Goal: Transaction & Acquisition: Purchase product/service

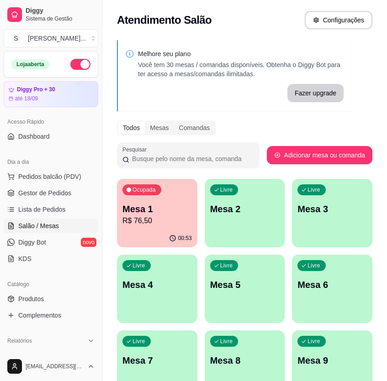
click at [164, 214] on p "Mesa 1" at bounding box center [156, 209] width 69 height 13
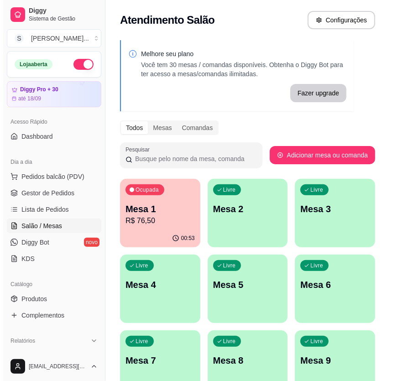
scroll to position [41, 0]
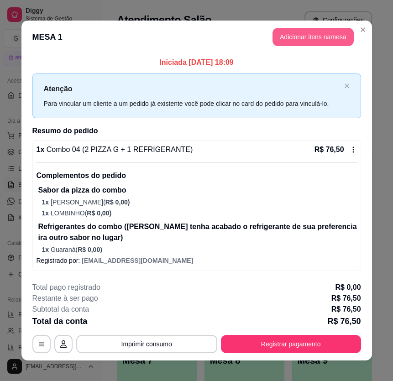
click at [329, 32] on button "Adicionar itens na mesa" at bounding box center [313, 37] width 81 height 18
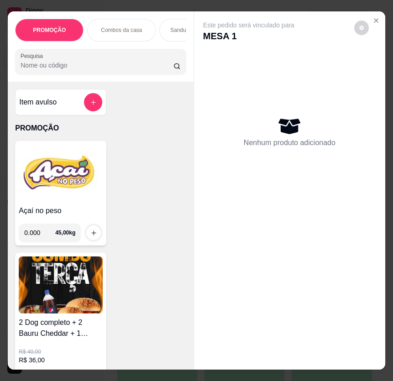
click at [81, 200] on img at bounding box center [61, 173] width 84 height 57
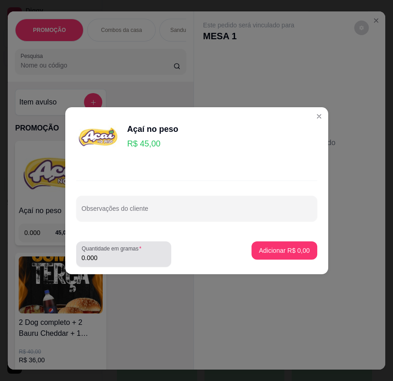
click at [112, 254] on input "0.000" at bounding box center [124, 257] width 84 height 9
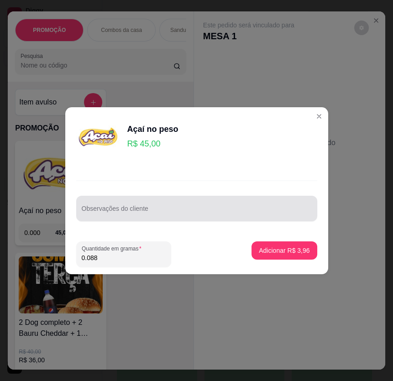
type input "0.088"
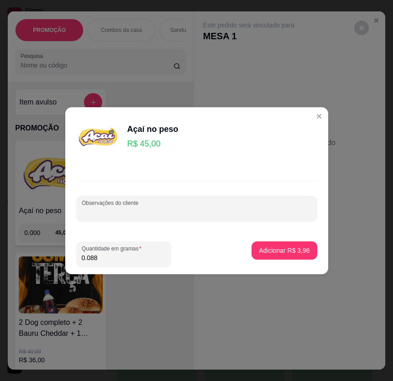
click at [98, 210] on input "Observações do cliente" at bounding box center [197, 212] width 230 height 9
type input "4"
type input "1"
click at [282, 250] on p "Adicionar R$ 3,96" at bounding box center [284, 250] width 49 height 9
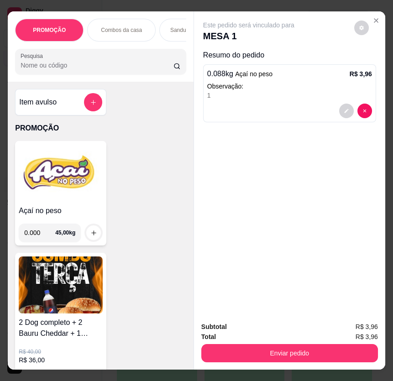
click at [59, 173] on img at bounding box center [61, 173] width 84 height 57
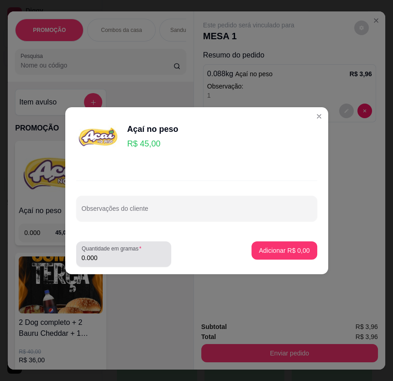
click at [128, 257] on input "0.000" at bounding box center [124, 257] width 84 height 9
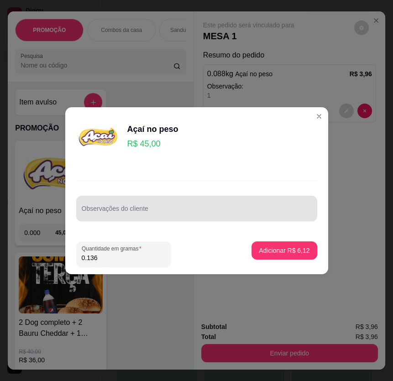
type input "0.136"
click at [166, 214] on input "Observações do cliente" at bounding box center [197, 212] width 230 height 9
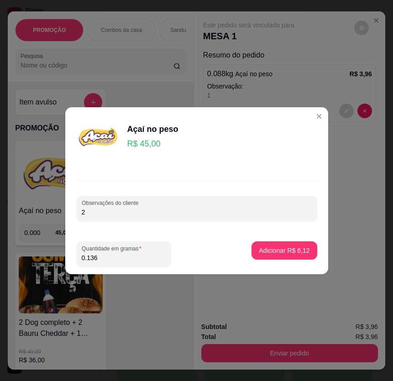
type input "2"
click at [278, 254] on p "Adicionar R$ 6,12" at bounding box center [284, 250] width 49 height 9
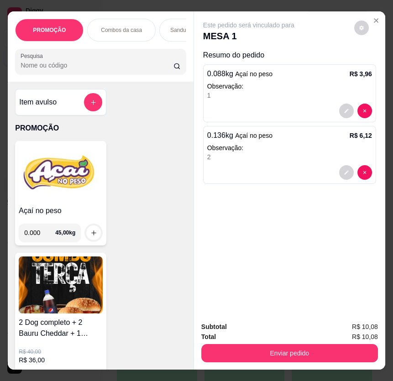
click at [74, 183] on img at bounding box center [61, 173] width 84 height 57
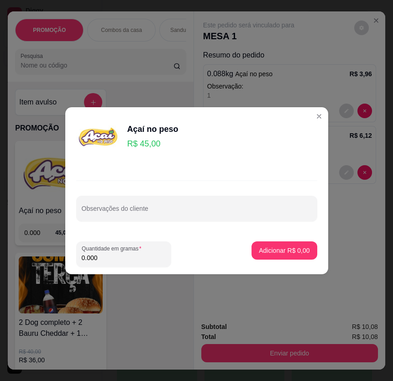
click at [123, 256] on input "0.000" at bounding box center [124, 257] width 84 height 9
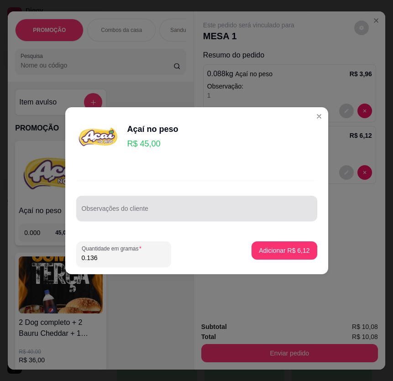
type input "0.136"
click at [117, 220] on div "Observações do cliente" at bounding box center [196, 209] width 241 height 26
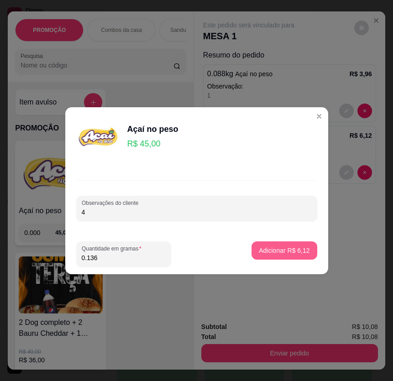
type input "4"
click at [295, 249] on p "Adicionar R$ 6,12" at bounding box center [284, 250] width 49 height 9
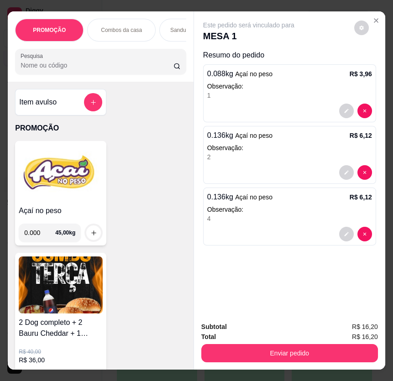
click at [50, 196] on img at bounding box center [61, 173] width 84 height 57
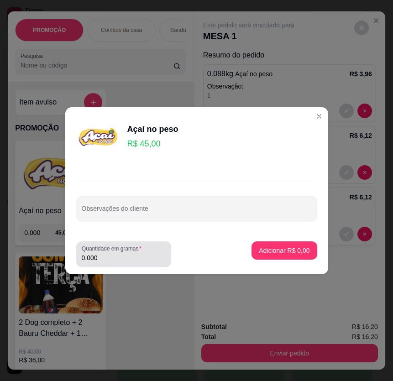
click at [119, 258] on input "0.000" at bounding box center [124, 257] width 84 height 9
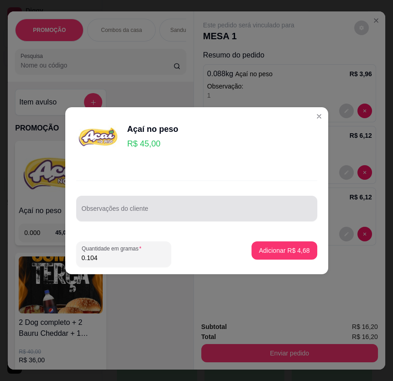
type input "0.104"
click at [141, 212] on input "Observações do cliente" at bounding box center [197, 212] width 230 height 9
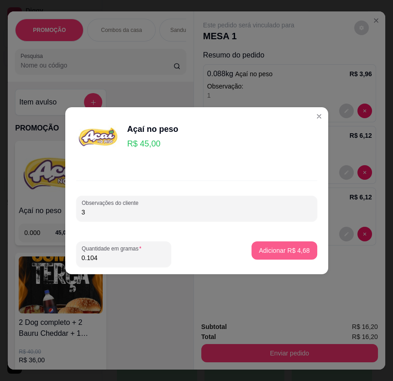
type input "3"
click at [294, 253] on p "Adicionar R$ 4,68" at bounding box center [284, 250] width 51 height 9
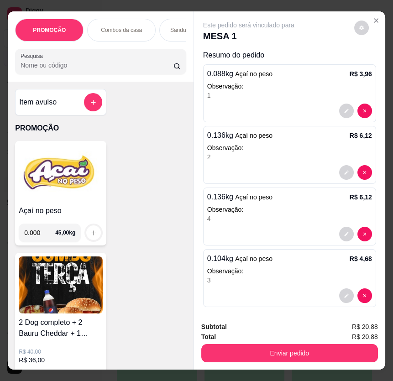
click at [54, 177] on img at bounding box center [61, 173] width 84 height 57
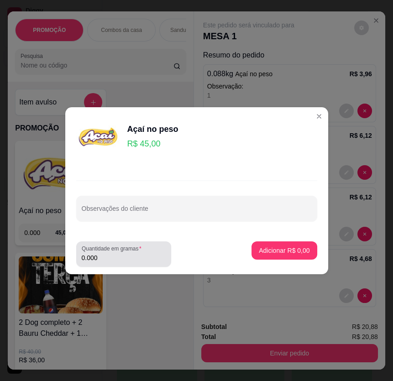
click at [123, 258] on input "0.000" at bounding box center [124, 257] width 84 height 9
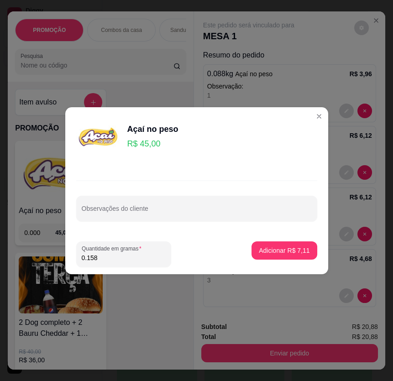
type input "0.158"
click at [175, 212] on input "Observações do cliente" at bounding box center [197, 212] width 230 height 9
type input "5"
click at [282, 248] on p "Adicionar R$ 7,11" at bounding box center [284, 250] width 51 height 9
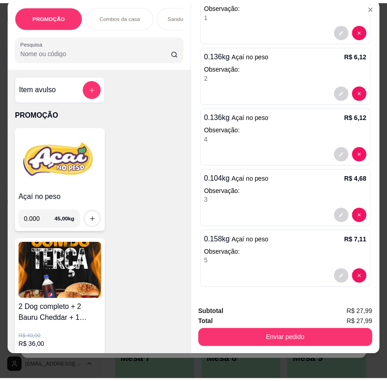
scroll to position [21, 0]
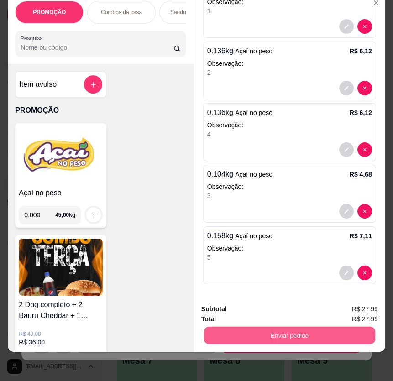
click at [283, 327] on button "Enviar pedido" at bounding box center [289, 336] width 171 height 18
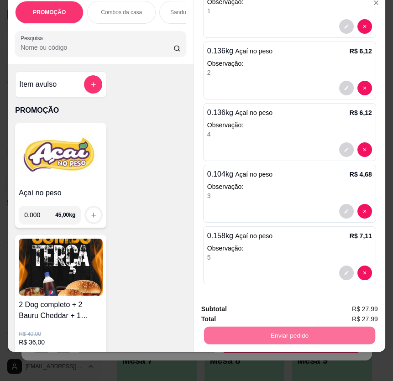
click at [262, 302] on button "Não registrar e enviar pedido" at bounding box center [258, 306] width 95 height 17
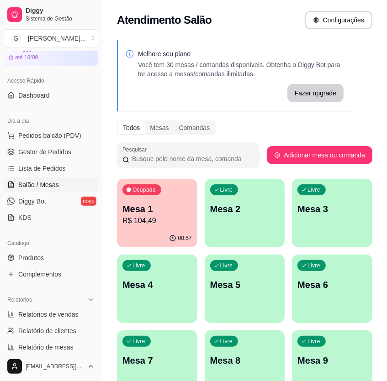
click at [220, 218] on div "Livre Mesa 2" at bounding box center [245, 208] width 80 height 58
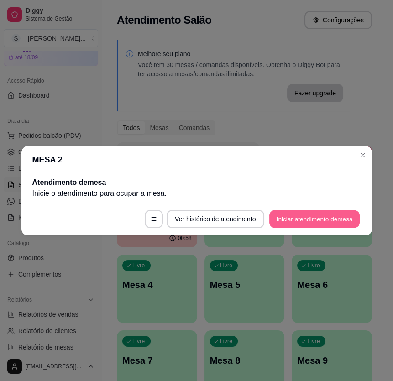
click at [321, 217] on button "Iniciar atendimento de mesa" at bounding box center [314, 219] width 90 height 18
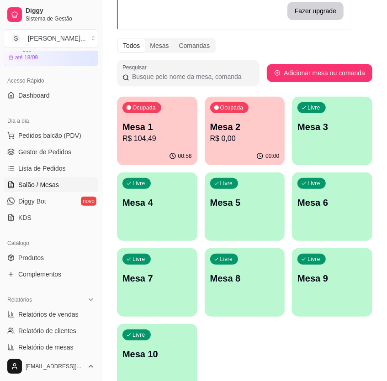
scroll to position [83, 0]
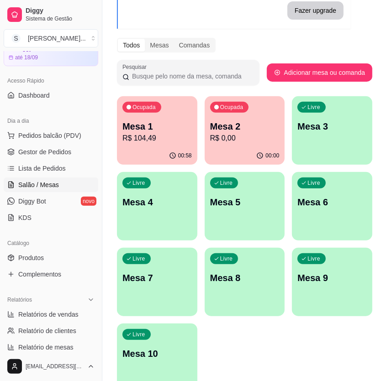
click at [263, 134] on p "R$ 0,00" at bounding box center [244, 138] width 69 height 11
click at [64, 151] on span "Gestor de Pedidos" at bounding box center [44, 151] width 53 height 9
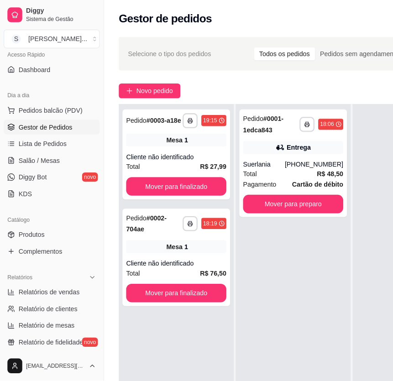
scroll to position [83, 0]
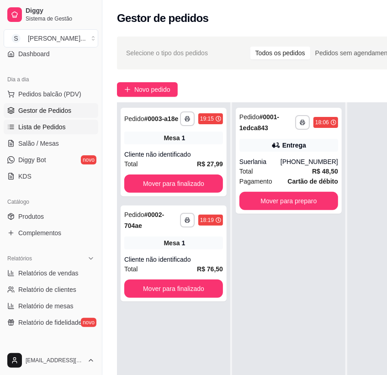
click at [35, 128] on span "Lista de Pedidos" at bounding box center [41, 126] width 47 height 9
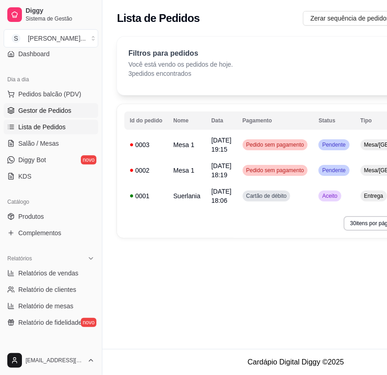
click at [26, 106] on span "Gestor de Pedidos" at bounding box center [44, 110] width 53 height 9
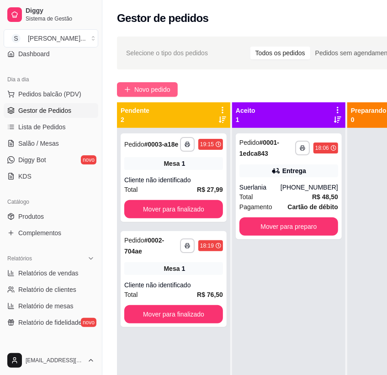
click at [142, 85] on span "Novo pedido" at bounding box center [152, 89] width 36 height 10
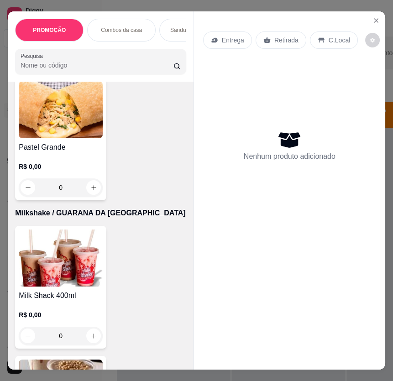
scroll to position [4275, 0]
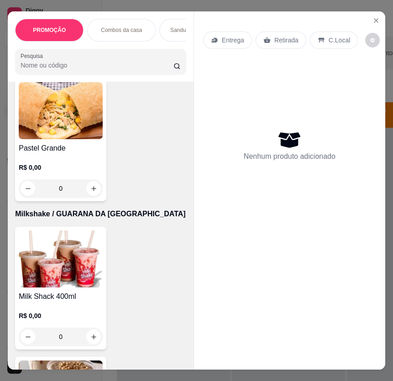
click at [63, 138] on img at bounding box center [61, 110] width 84 height 57
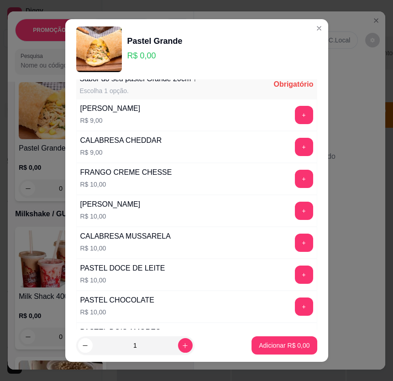
scroll to position [0, 0]
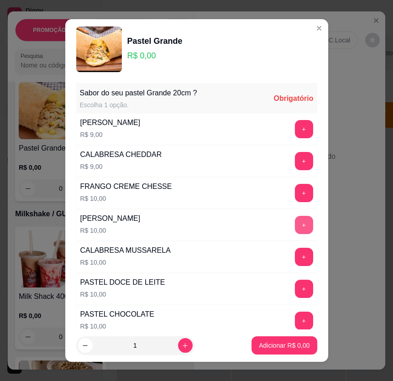
click at [295, 223] on button "+" at bounding box center [304, 225] width 18 height 18
click at [254, 218] on button "-" at bounding box center [263, 225] width 18 height 18
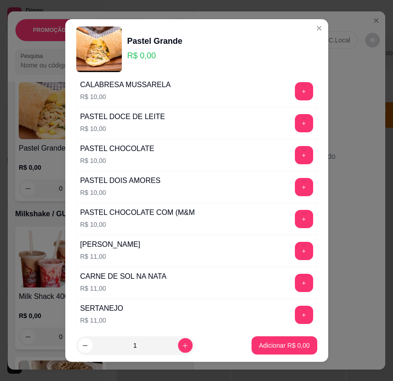
scroll to position [207, 0]
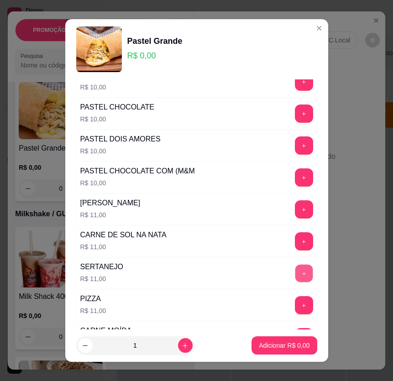
click at [295, 267] on button "+" at bounding box center [304, 273] width 18 height 18
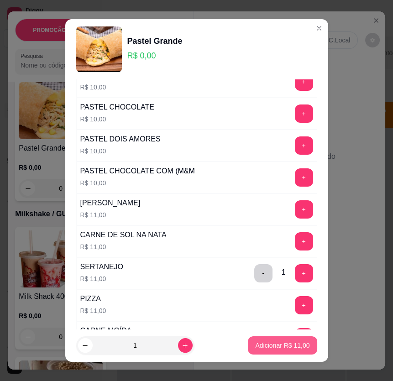
click at [275, 340] on button "Adicionar R$ 11,00" at bounding box center [282, 345] width 69 height 18
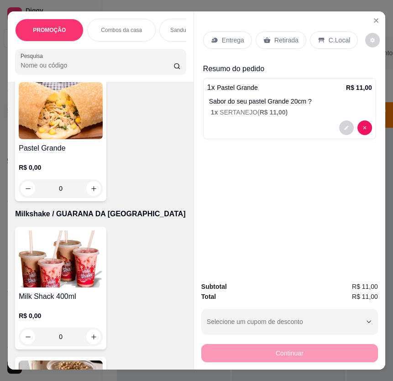
click at [288, 32] on div "Retirada" at bounding box center [281, 40] width 51 height 17
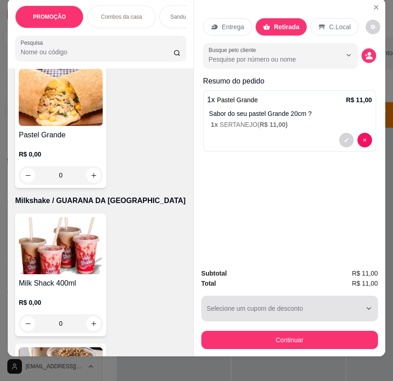
scroll to position [21, 0]
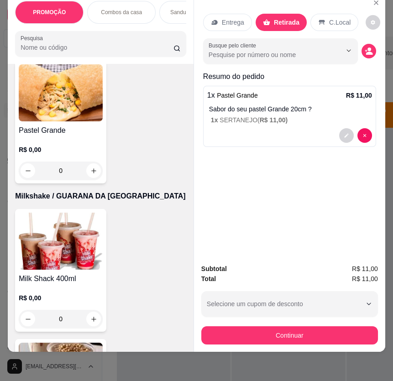
click at [278, 312] on div "Subtotal R$ 11,00 Total R$ 11,00 Selecione um cupom de desconto Selecione um cu…" at bounding box center [289, 304] width 177 height 81
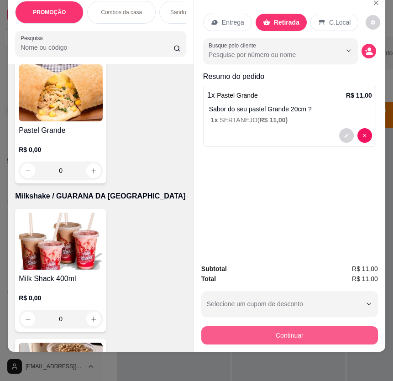
click at [288, 328] on button "Continuar" at bounding box center [289, 335] width 177 height 18
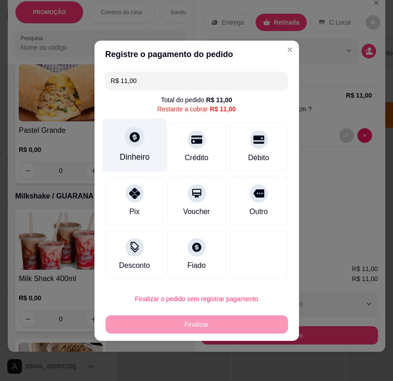
click at [130, 162] on div "Dinheiro" at bounding box center [135, 157] width 30 height 12
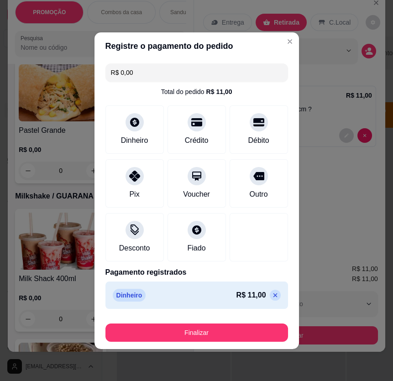
click at [256, 322] on div "Finalizar" at bounding box center [196, 331] width 183 height 22
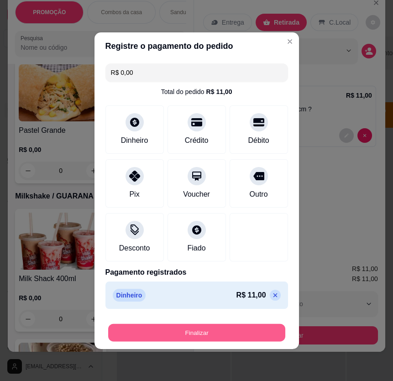
click at [190, 333] on button "Finalizar" at bounding box center [196, 333] width 177 height 18
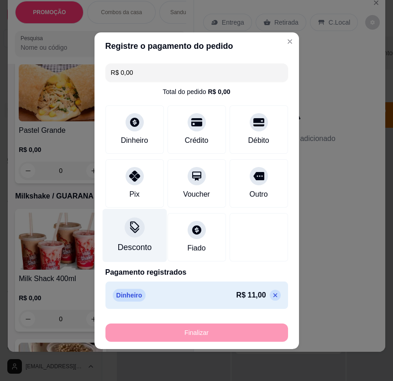
type input "-R$ 11,00"
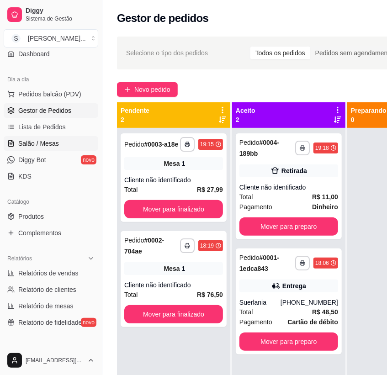
drag, startPoint x: 40, startPoint y: 140, endPoint x: 45, endPoint y: 139, distance: 5.1
click at [40, 140] on span "Salão / Mesas" at bounding box center [38, 143] width 41 height 9
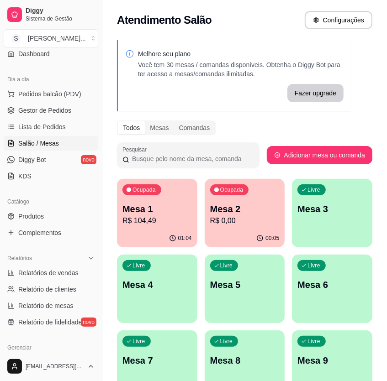
click at [169, 226] on p "R$ 104,49" at bounding box center [156, 220] width 69 height 11
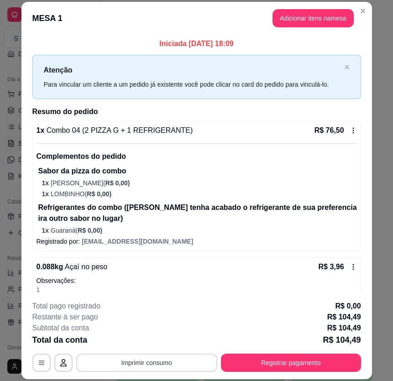
click at [158, 366] on button "Imprimir consumo" at bounding box center [146, 363] width 141 height 18
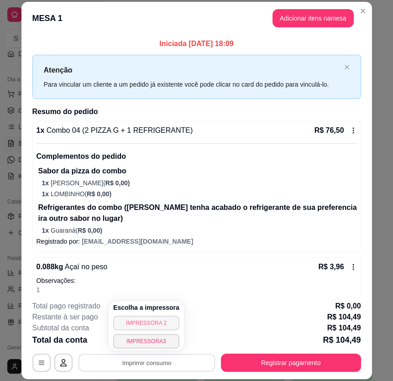
click at [154, 323] on button "IMPRESSORA 2" at bounding box center [146, 323] width 66 height 15
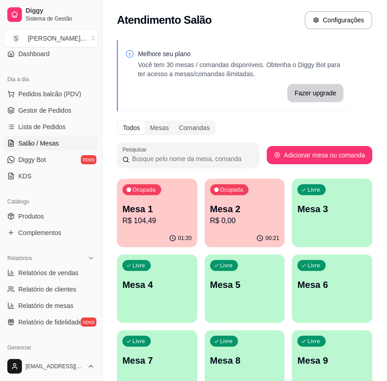
click at [381, 206] on div "Melhore seu plano Você tem 30 mesas / comandas disponíveis. Obtenha o Diggy Bot…" at bounding box center [244, 260] width 284 height 451
click at [47, 106] on span "Gestor de Pedidos" at bounding box center [44, 110] width 53 height 9
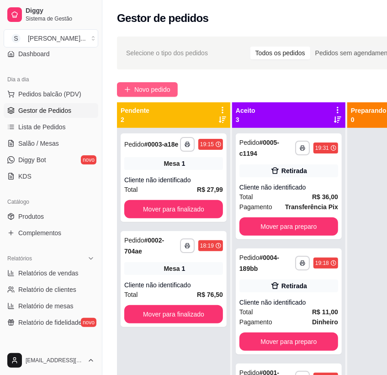
click at [151, 85] on span "Novo pedido" at bounding box center [152, 89] width 36 height 10
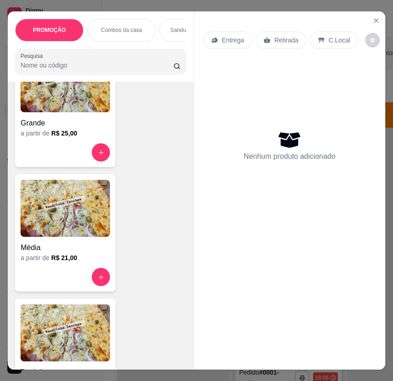
scroll to position [3362, 0]
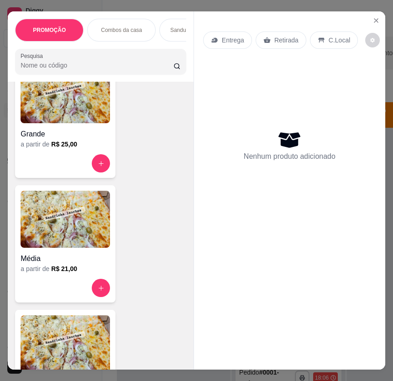
click at [62, 121] on img at bounding box center [65, 94] width 89 height 57
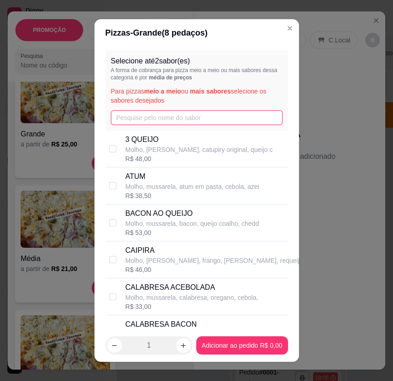
click at [128, 115] on input "text" at bounding box center [197, 117] width 172 height 15
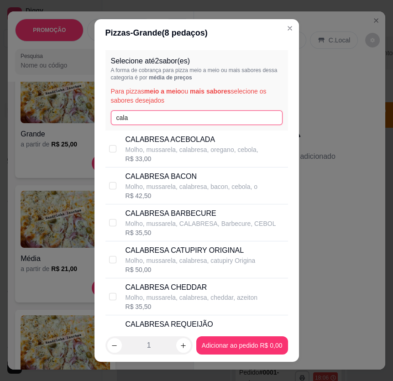
type input "cala"
click at [189, 147] on p "Molho, mussarela, calabresa, oregano, cebola," at bounding box center [192, 149] width 133 height 9
checkbox input "true"
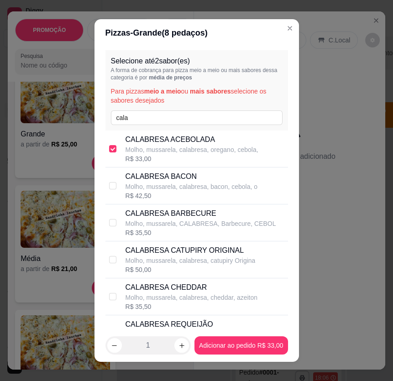
drag, startPoint x: 252, startPoint y: 355, endPoint x: 249, endPoint y: 351, distance: 4.9
click at [251, 354] on footer "1 Adicionar ao pedido R$ 33,00" at bounding box center [197, 345] width 205 height 33
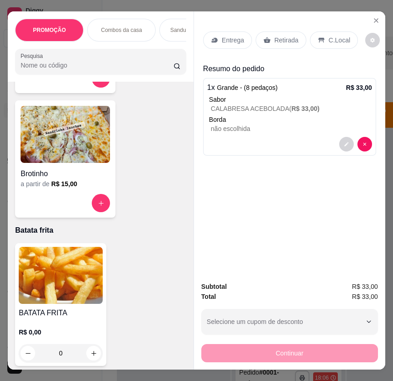
scroll to position [3569, 0]
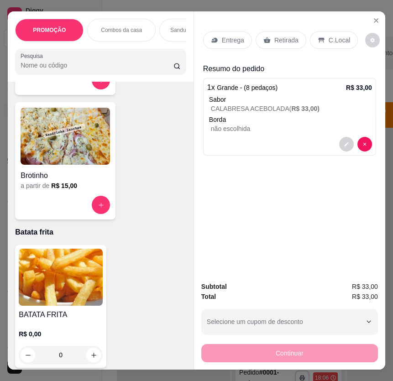
click at [59, 260] on img at bounding box center [61, 277] width 84 height 57
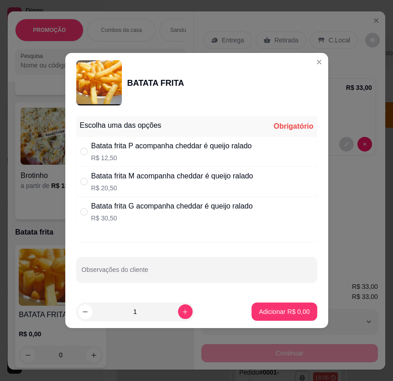
click at [169, 210] on div "Batata frita G acompanha cheddar é queijo ralado" at bounding box center [172, 206] width 162 height 11
radio input "true"
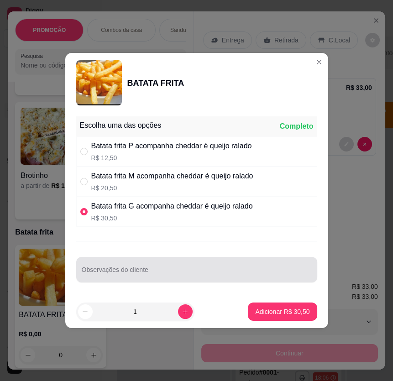
click at [123, 270] on input "Observações do cliente" at bounding box center [197, 273] width 230 height 9
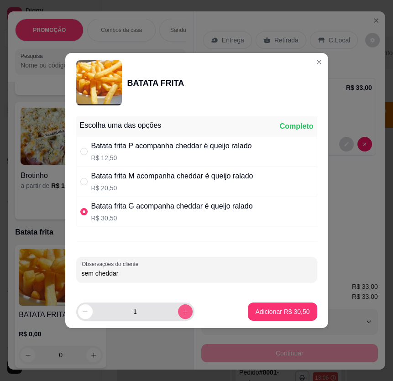
type input "sem cheddar"
click at [182, 309] on icon "increase-product-quantity" at bounding box center [185, 312] width 7 height 7
type input "2"
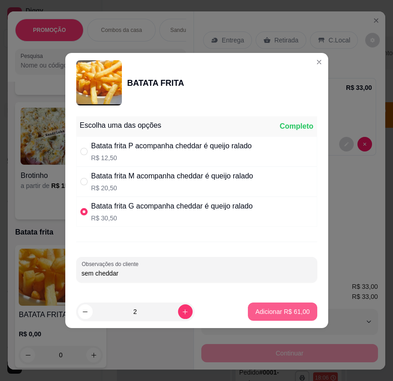
click at [290, 311] on p "Adicionar R$ 61,00" at bounding box center [282, 311] width 54 height 9
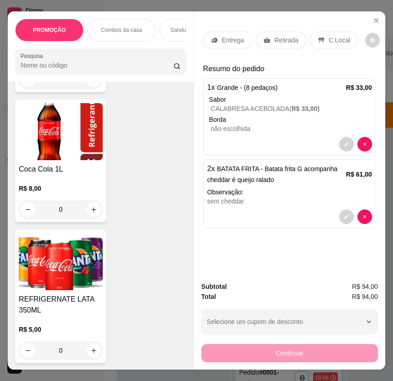
scroll to position [5479, 0]
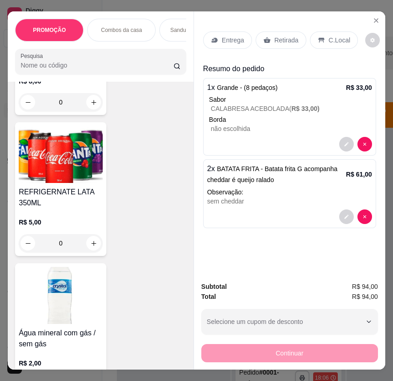
click at [74, 187] on h4 "REFRIGERNATE LATA 350ML" at bounding box center [61, 198] width 84 height 22
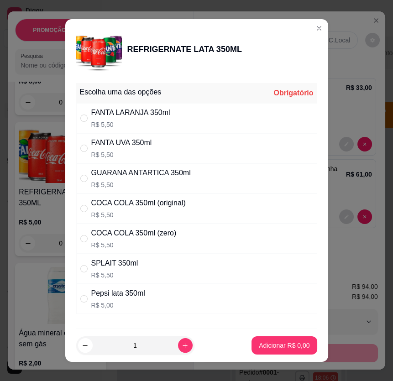
click at [198, 237] on div "COCA COLA 350ml (zero) R$ 5,50" at bounding box center [196, 239] width 241 height 30
radio input "true"
click at [276, 347] on p "Adicionar R$ 5,50" at bounding box center [284, 346] width 49 height 9
type input "1"
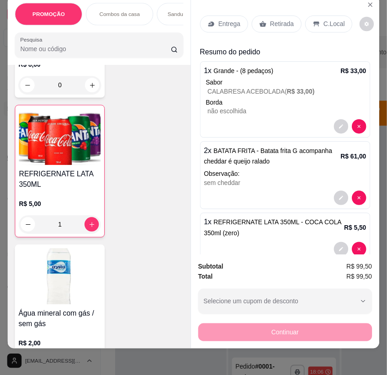
scroll to position [21, 0]
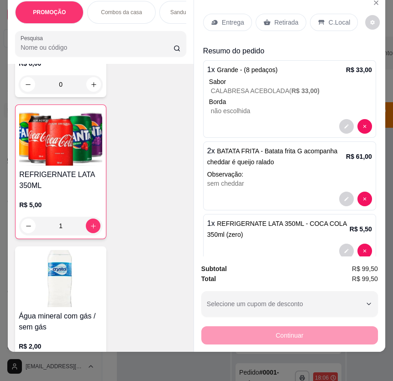
click at [286, 18] on p "Retirada" at bounding box center [286, 22] width 24 height 9
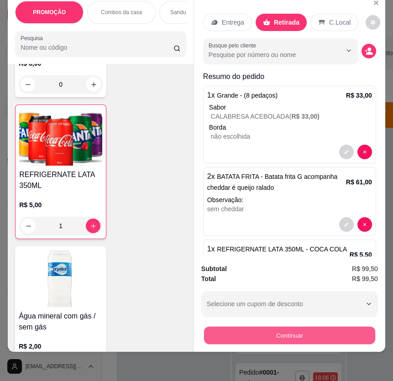
click at [288, 336] on button "Continuar" at bounding box center [289, 336] width 171 height 18
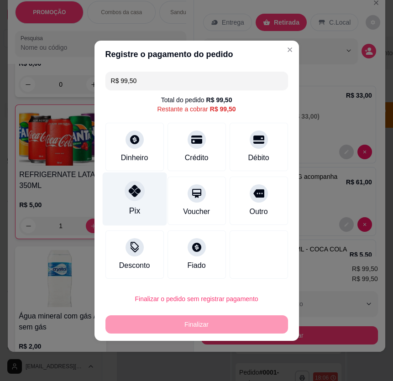
click at [134, 198] on div at bounding box center [135, 191] width 20 height 20
type input "R$ 0,00"
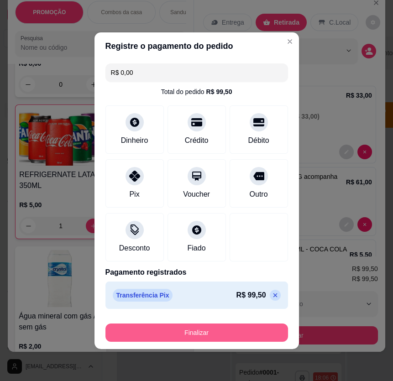
click at [239, 329] on button "Finalizar" at bounding box center [196, 333] width 183 height 18
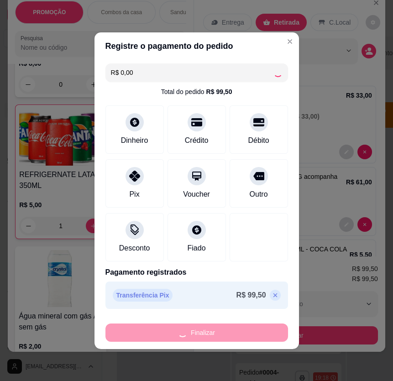
type input "0"
type input "-R$ 99,50"
